Goal: Navigation & Orientation: Find specific page/section

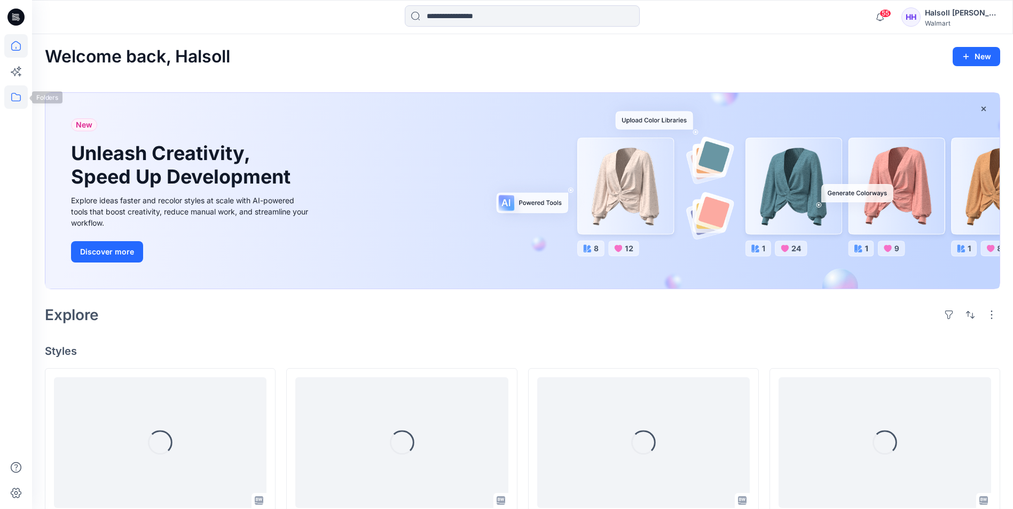
click at [18, 97] on icon at bounding box center [15, 96] width 23 height 23
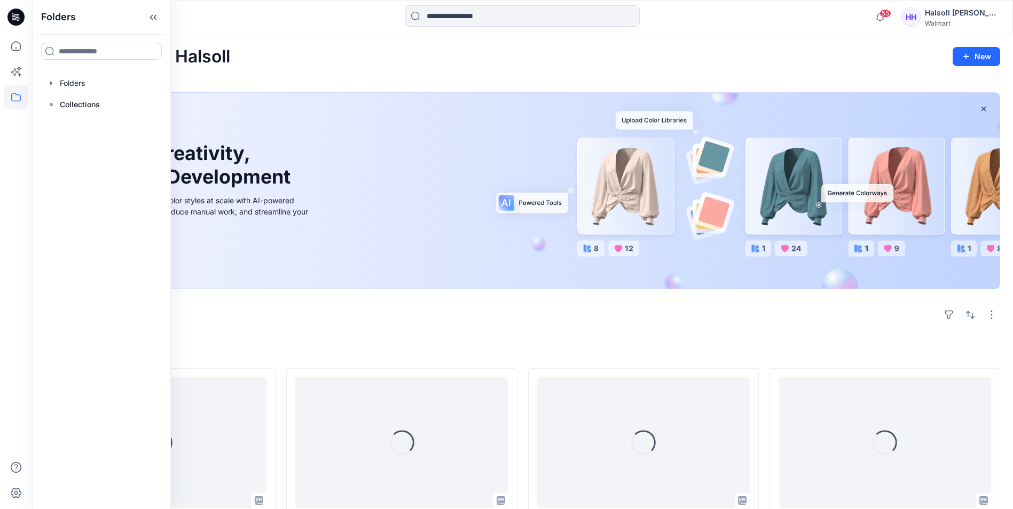
click at [357, 74] on div "Welcome back, Halsoll New New Unleash Creativity, Speed Up Development Explore …" at bounding box center [522, 516] width 981 height 964
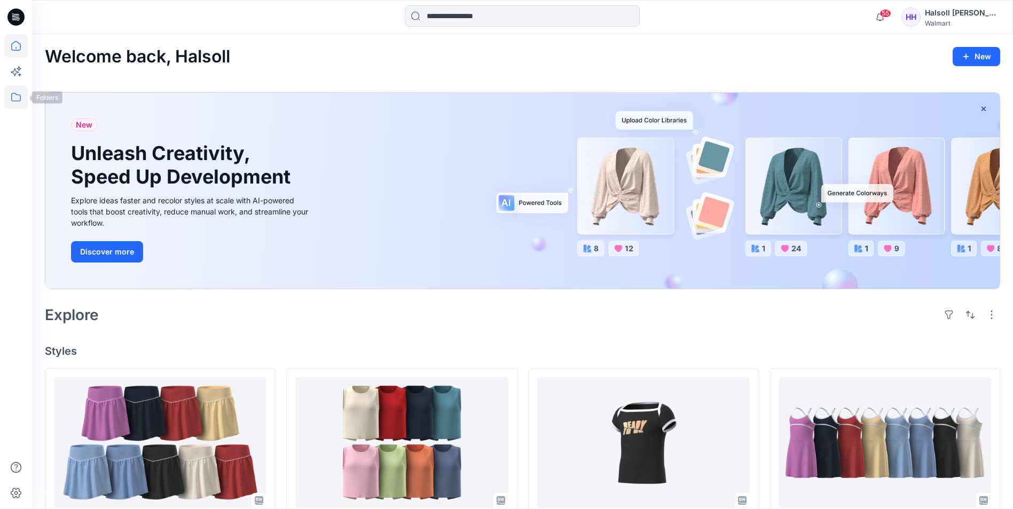
click at [22, 89] on icon at bounding box center [15, 96] width 23 height 23
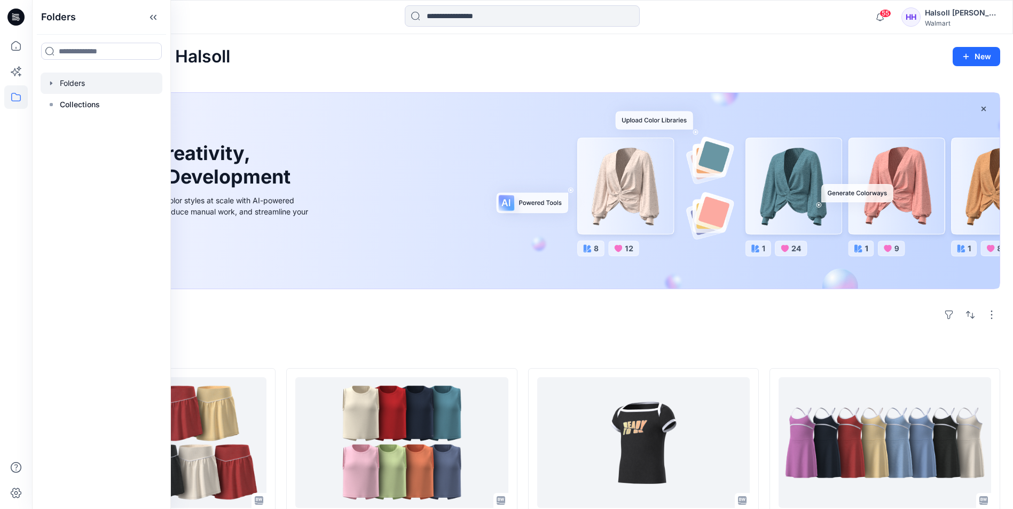
click at [96, 89] on div at bounding box center [102, 83] width 122 height 21
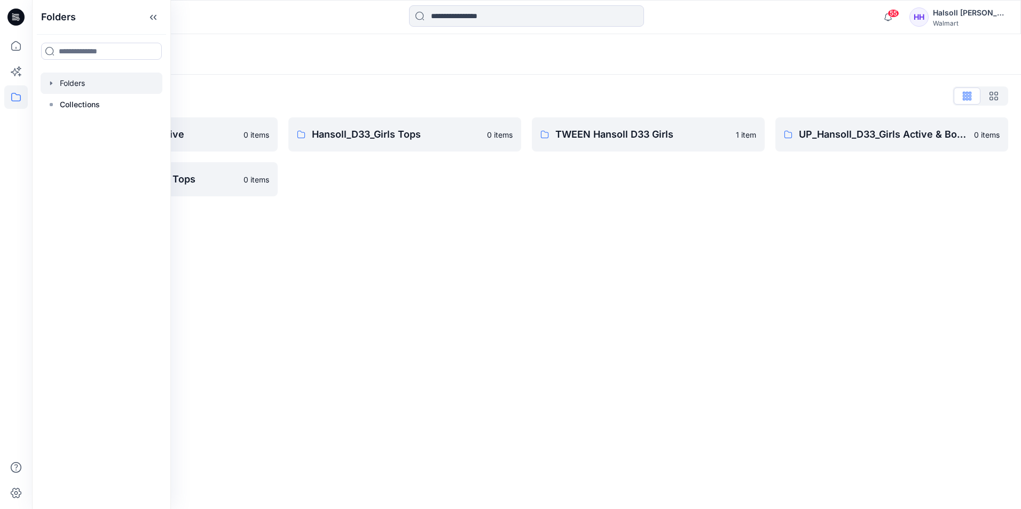
click at [487, 254] on div "Folders Folders List Hansoll_D33_Girls Active 0 items UP_Hansoll_D33_Girls Tops…" at bounding box center [526, 271] width 989 height 475
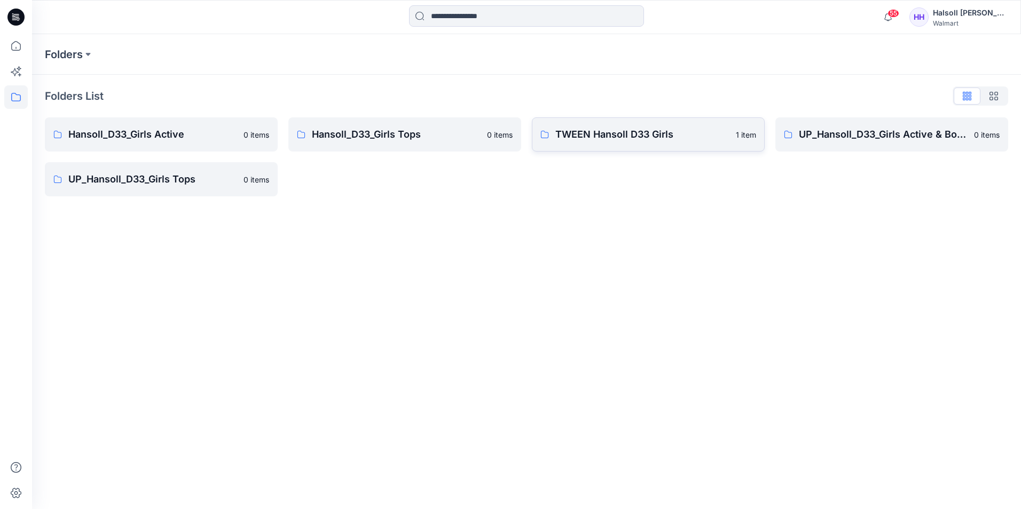
click at [577, 135] on p "TWEEN Hansoll D33 Girls" at bounding box center [642, 134] width 174 height 15
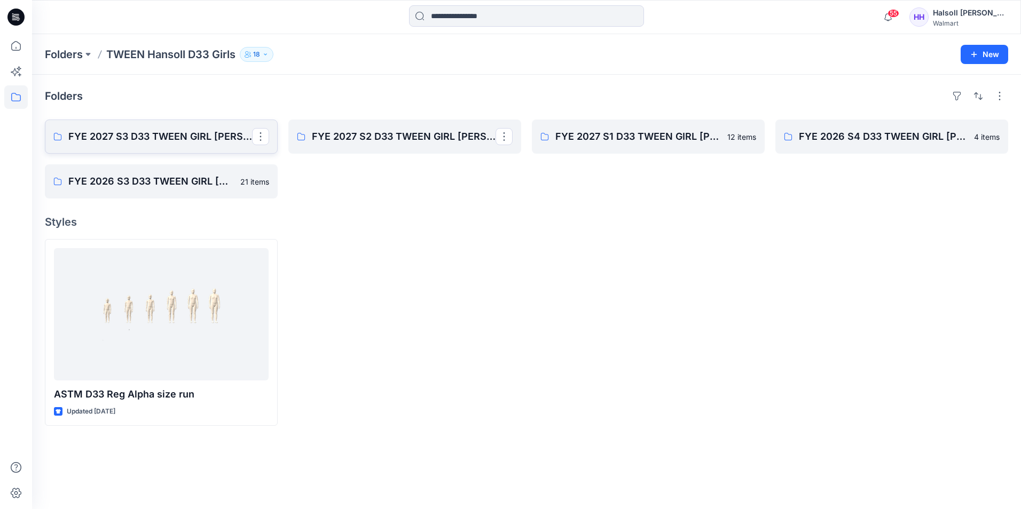
click at [180, 144] on p "FYE 2027 S3 D33 TWEEN GIRL [PERSON_NAME]" at bounding box center [160, 136] width 184 height 15
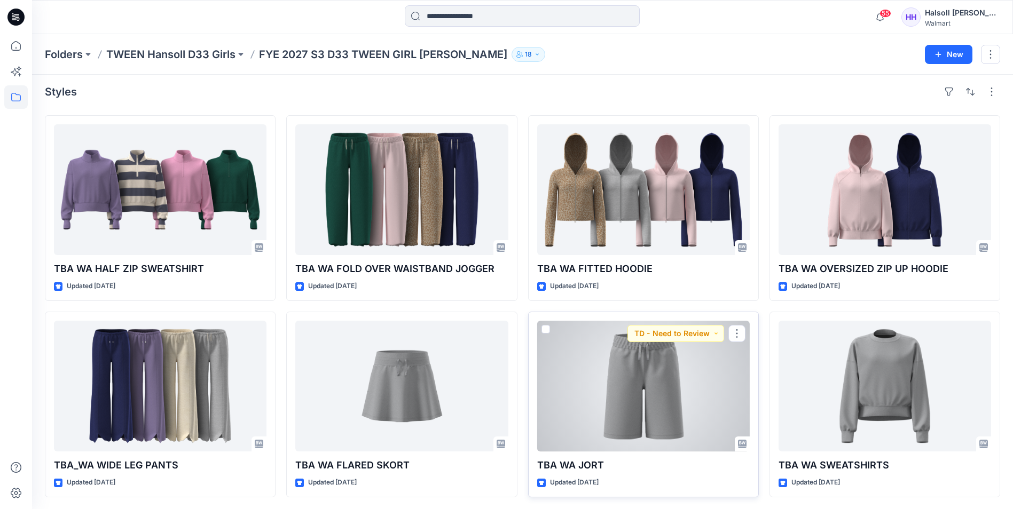
scroll to position [5, 0]
